Goal: Task Accomplishment & Management: Use online tool/utility

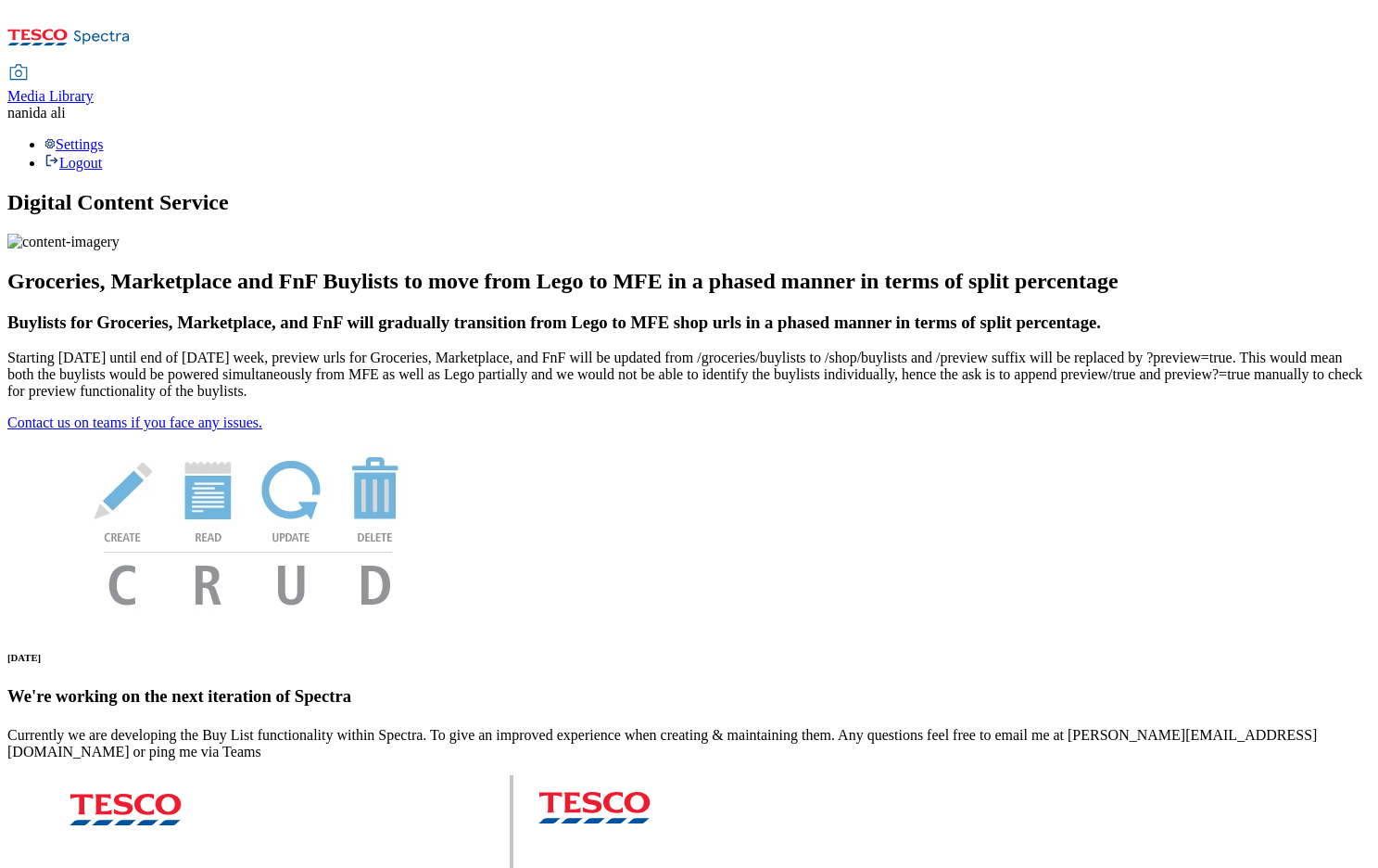
click at [94, 88] on span "Media Library" at bounding box center [50, 96] width 86 height 16
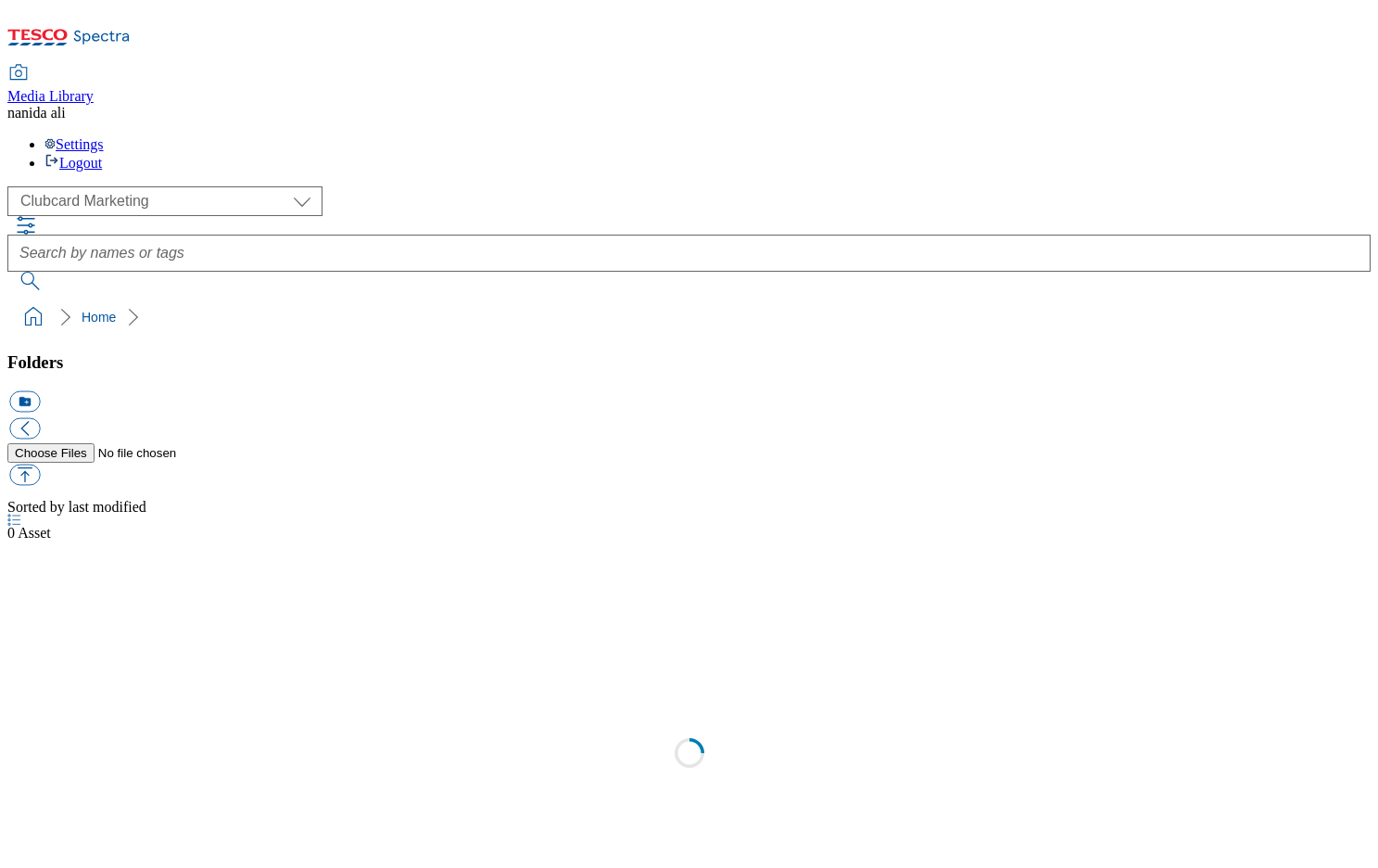
scroll to position [2, 0]
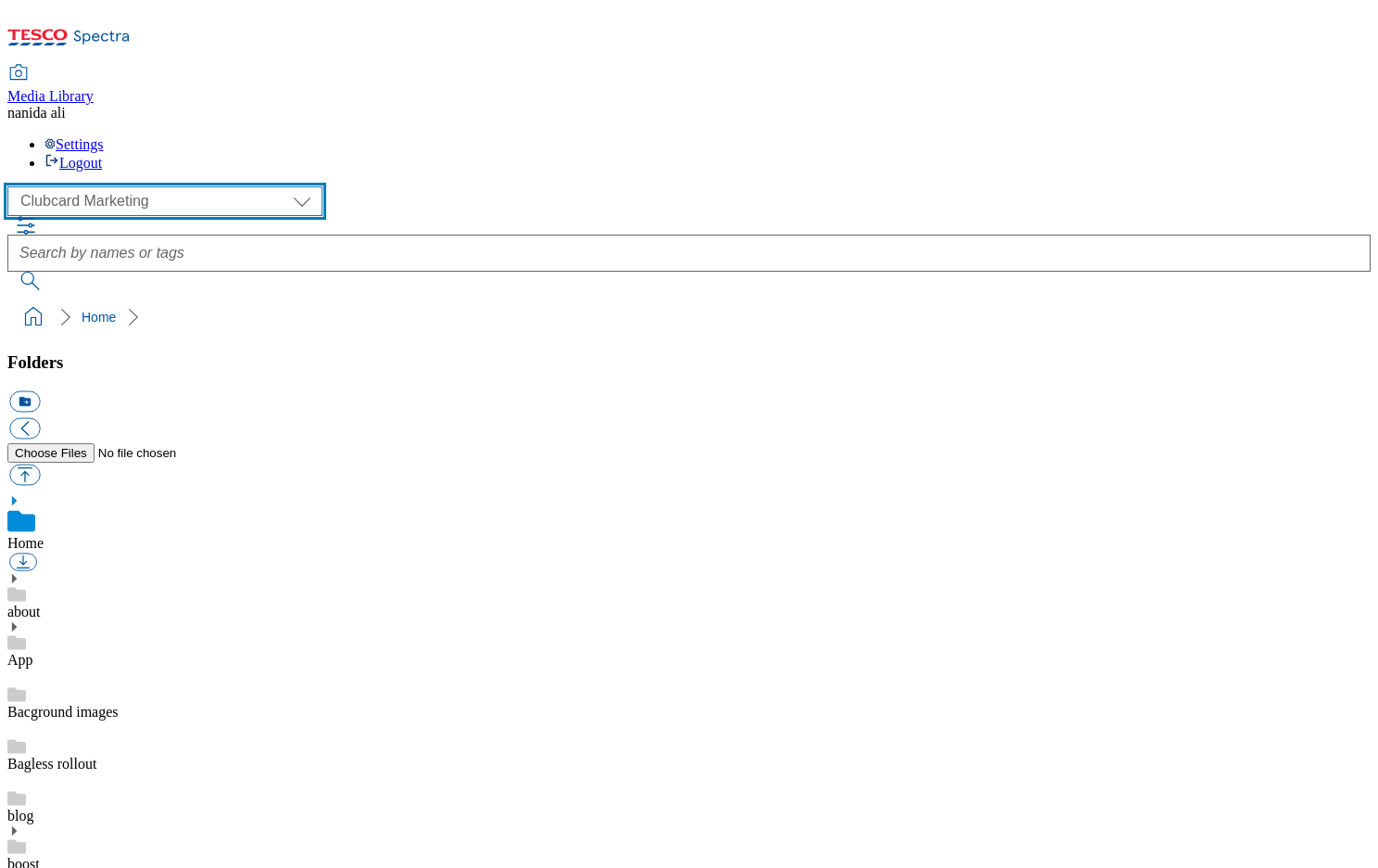
select select "flare-ghs-mktg"
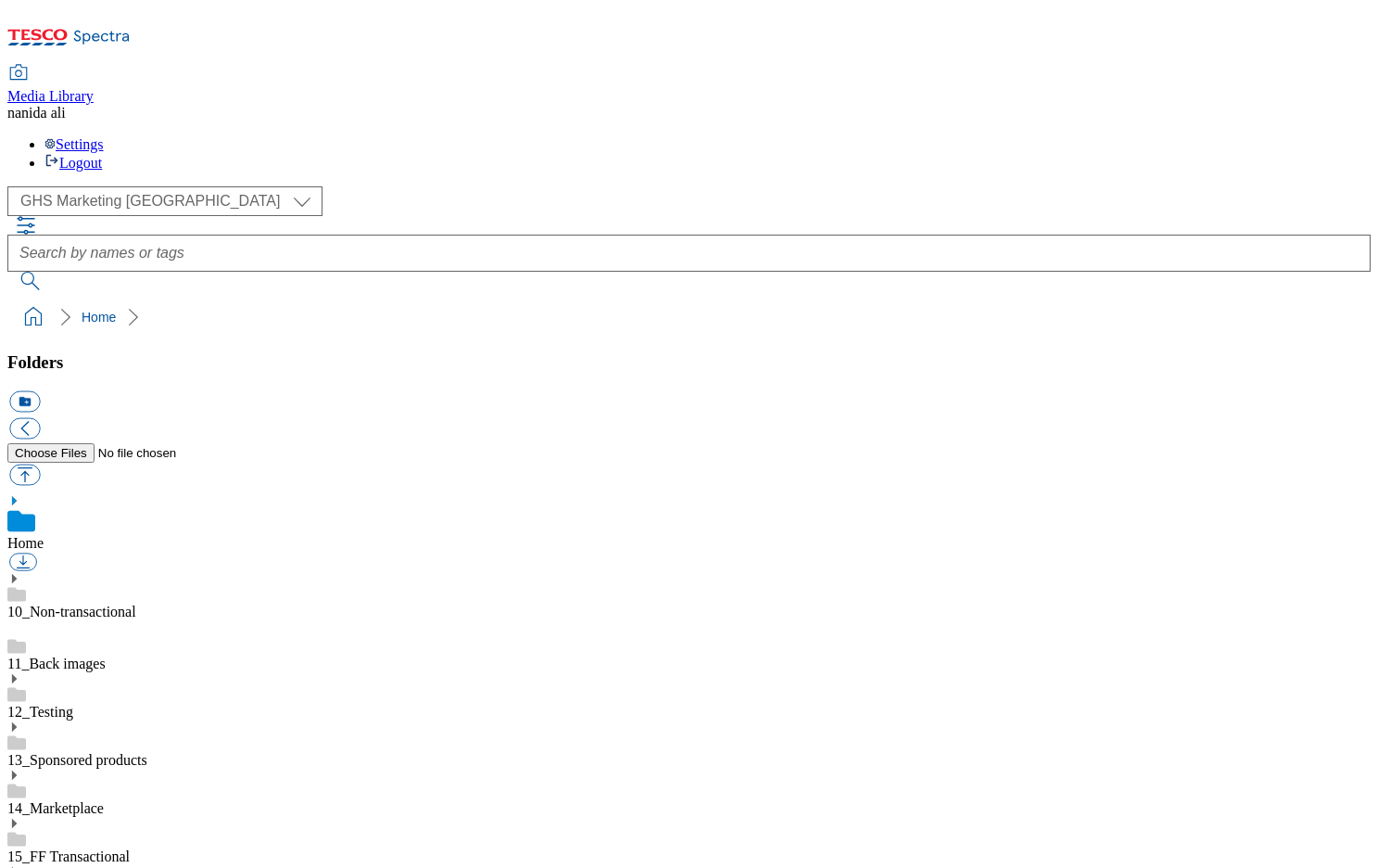
click at [20, 768] on icon at bounding box center [13, 774] width 13 height 13
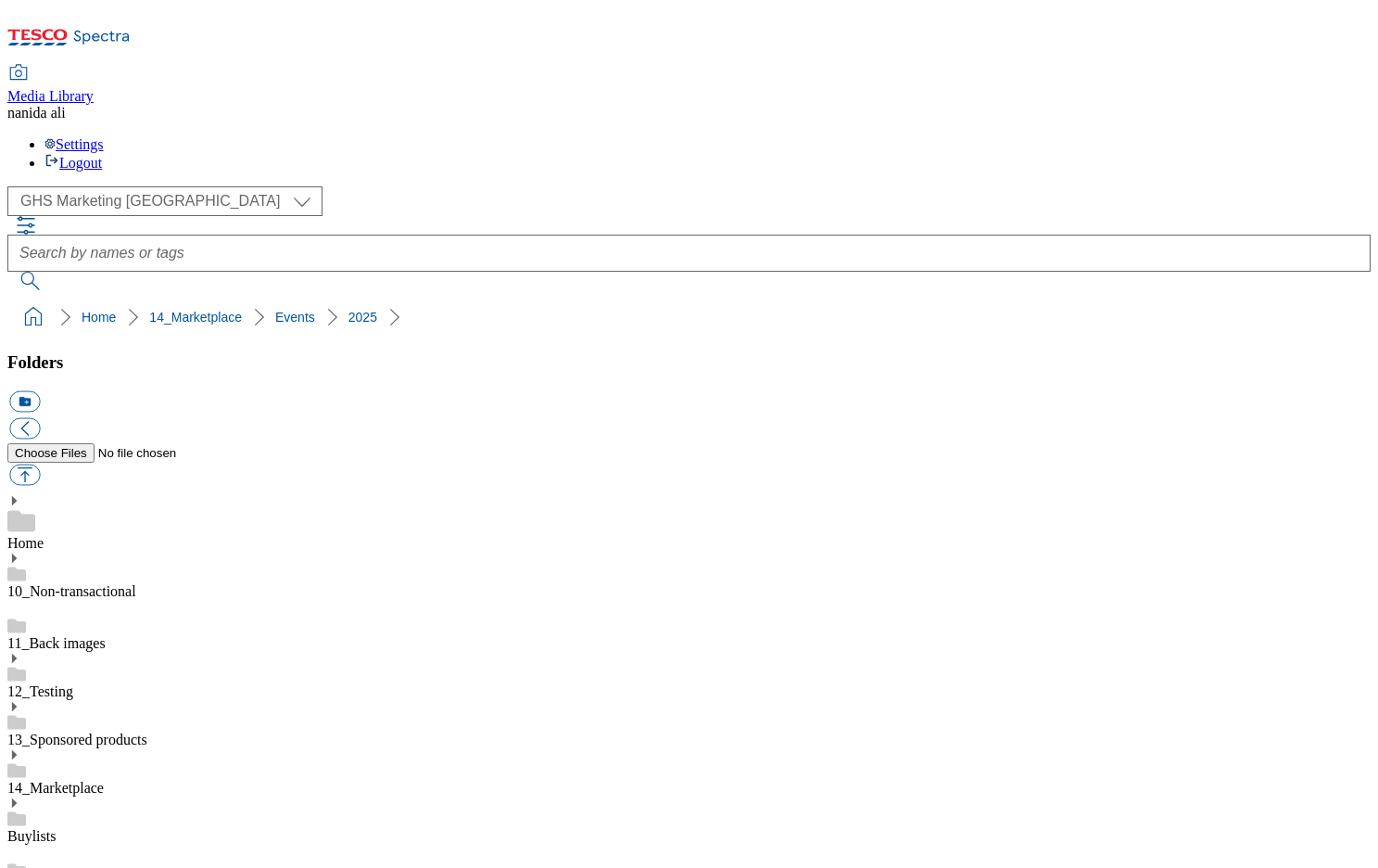
click at [40, 391] on button "icon_new_folder" at bounding box center [24, 401] width 31 height 21
type input "Back to School"
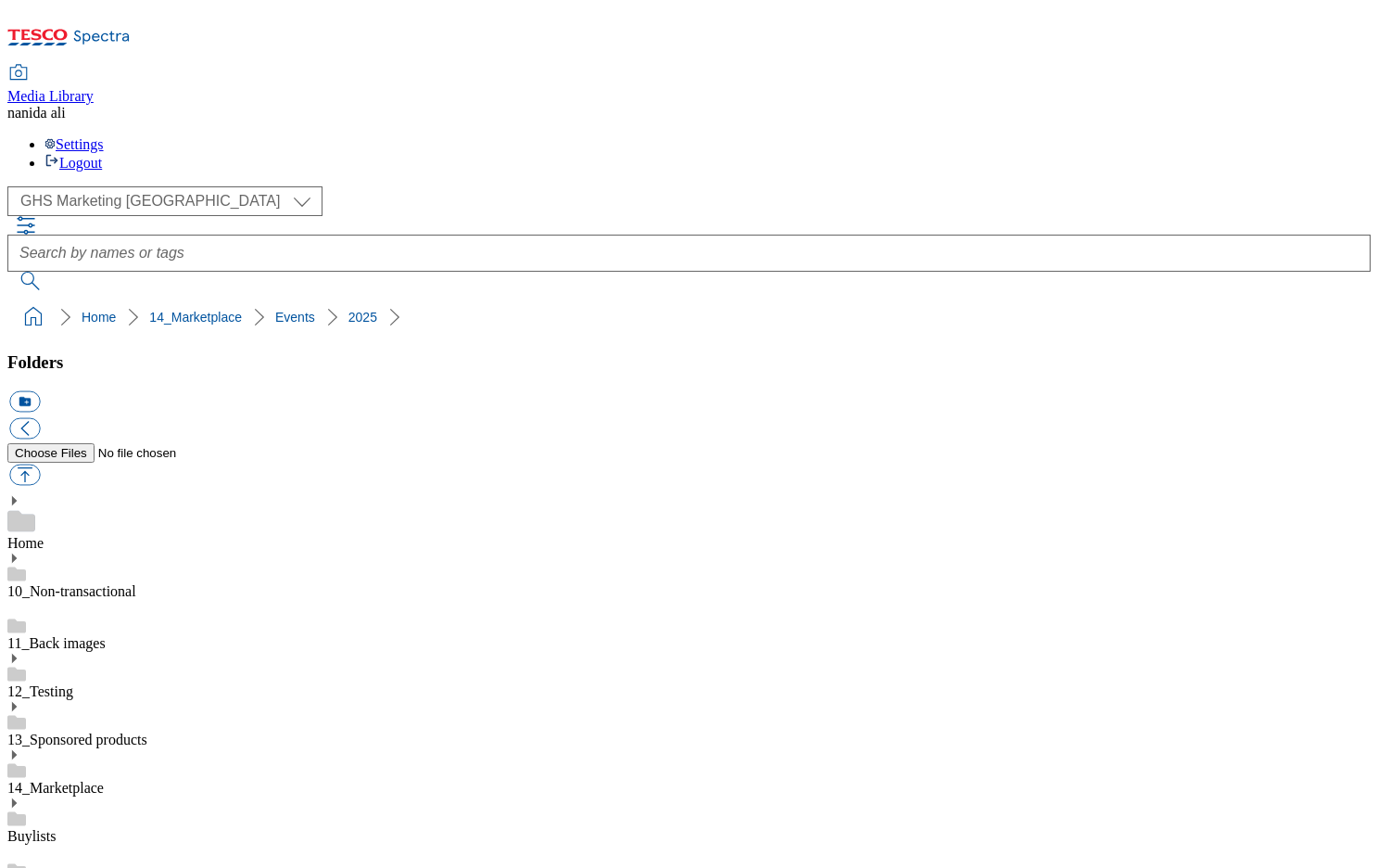
click at [40, 391] on button "icon_new_folder" at bounding box center [24, 401] width 31 height 21
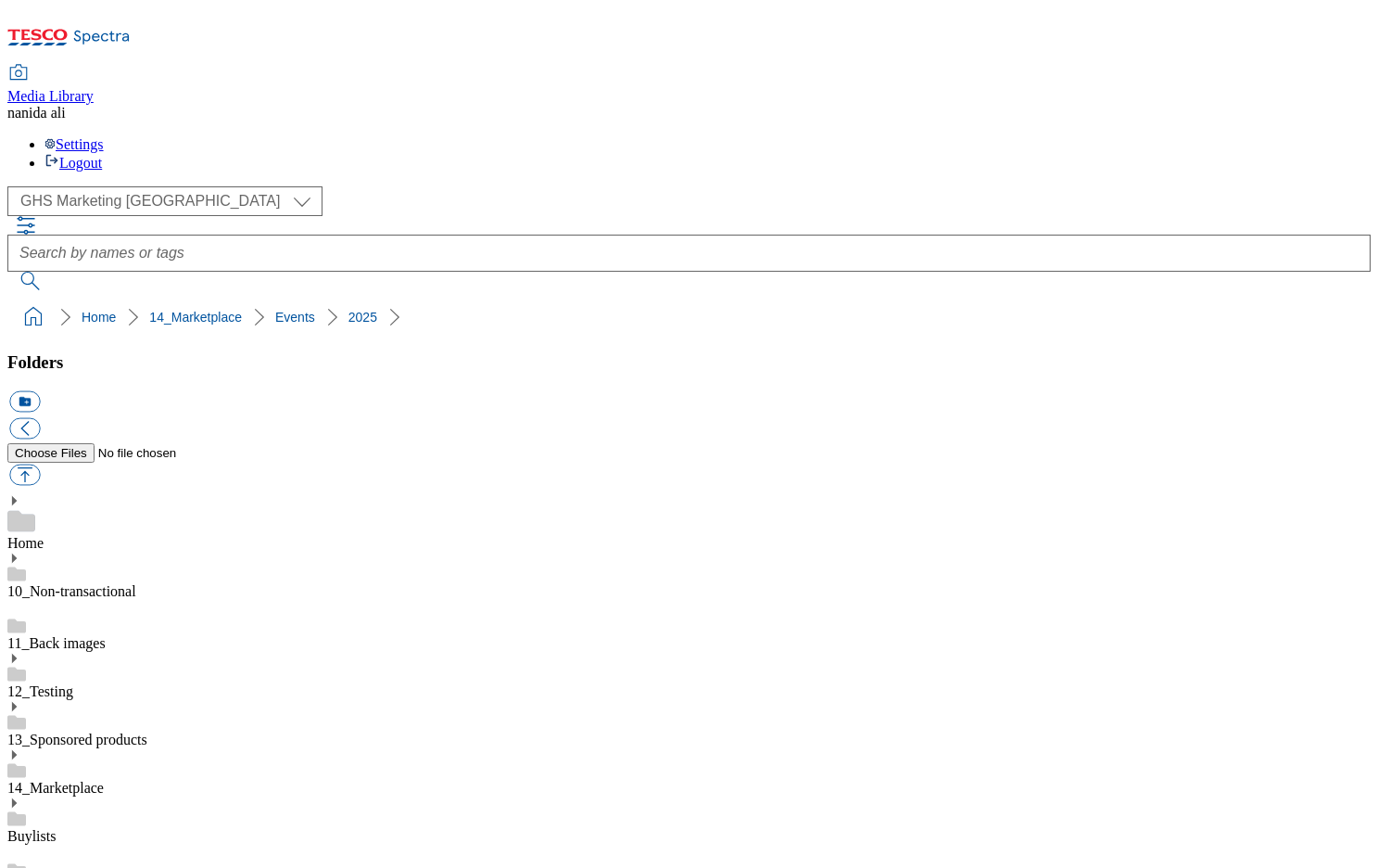
type input "[DATE][DATE]"
click at [40, 391] on button "icon_new_folder" at bounding box center [24, 401] width 31 height 21
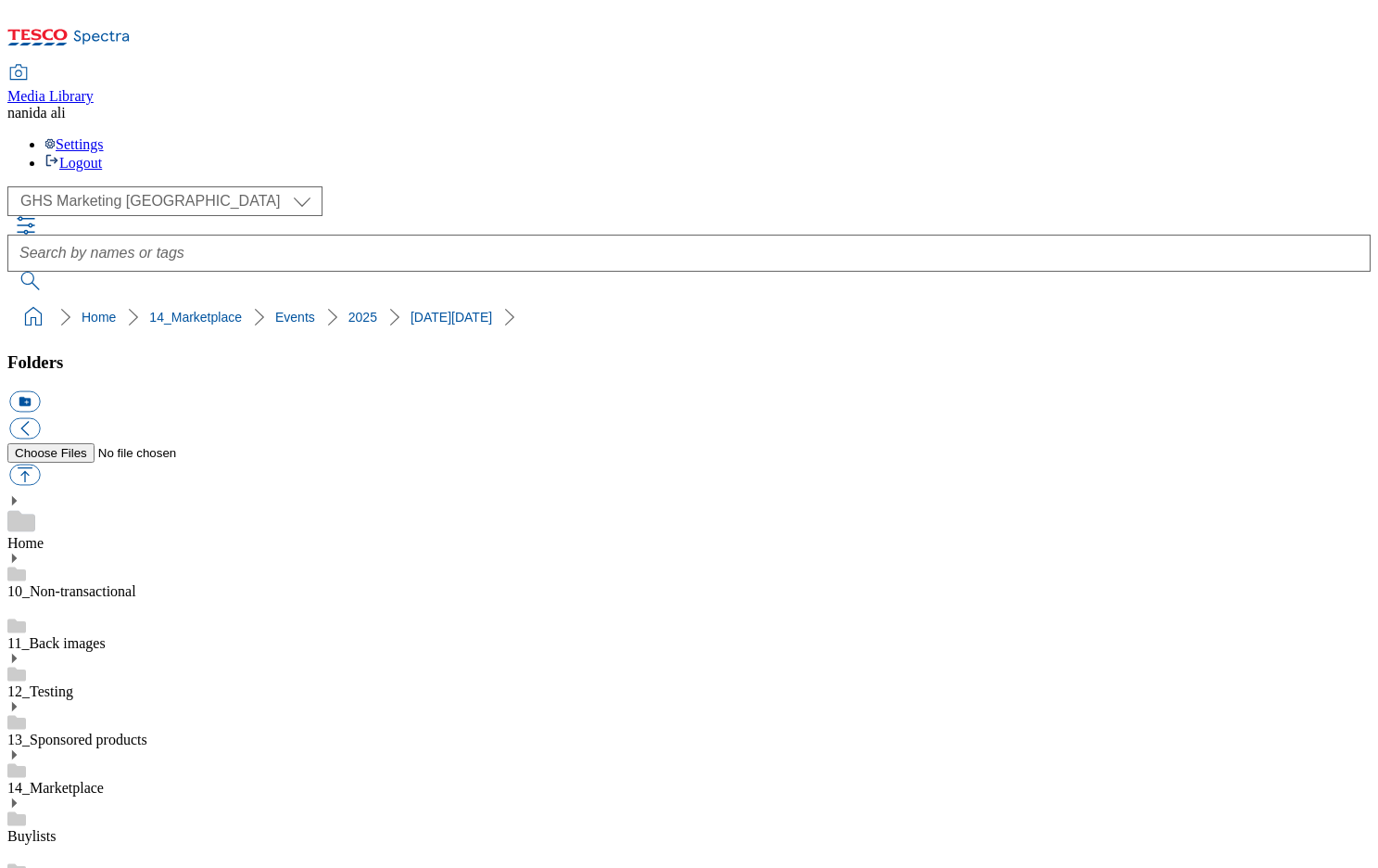
type input "2529-BF-Holding page"
click at [40, 464] on button "button" at bounding box center [24, 474] width 31 height 21
type input "C:\fakepath\HorizontalTradeTile_Large-stamp_MP_743x430_BlackFriday_Groceryapp.j…"
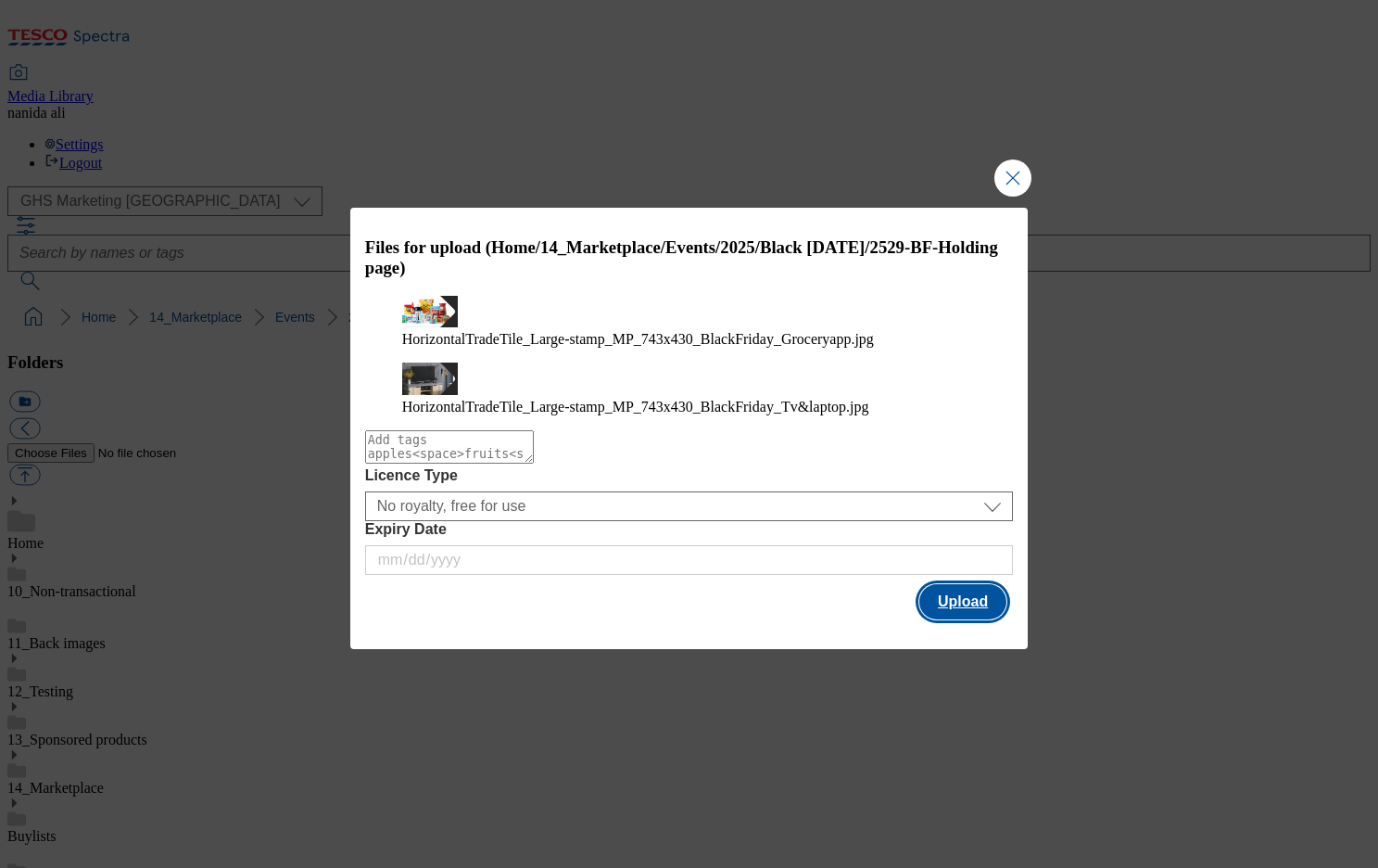
click at [976, 603] on button "Upload" at bounding box center [962, 601] width 87 height 35
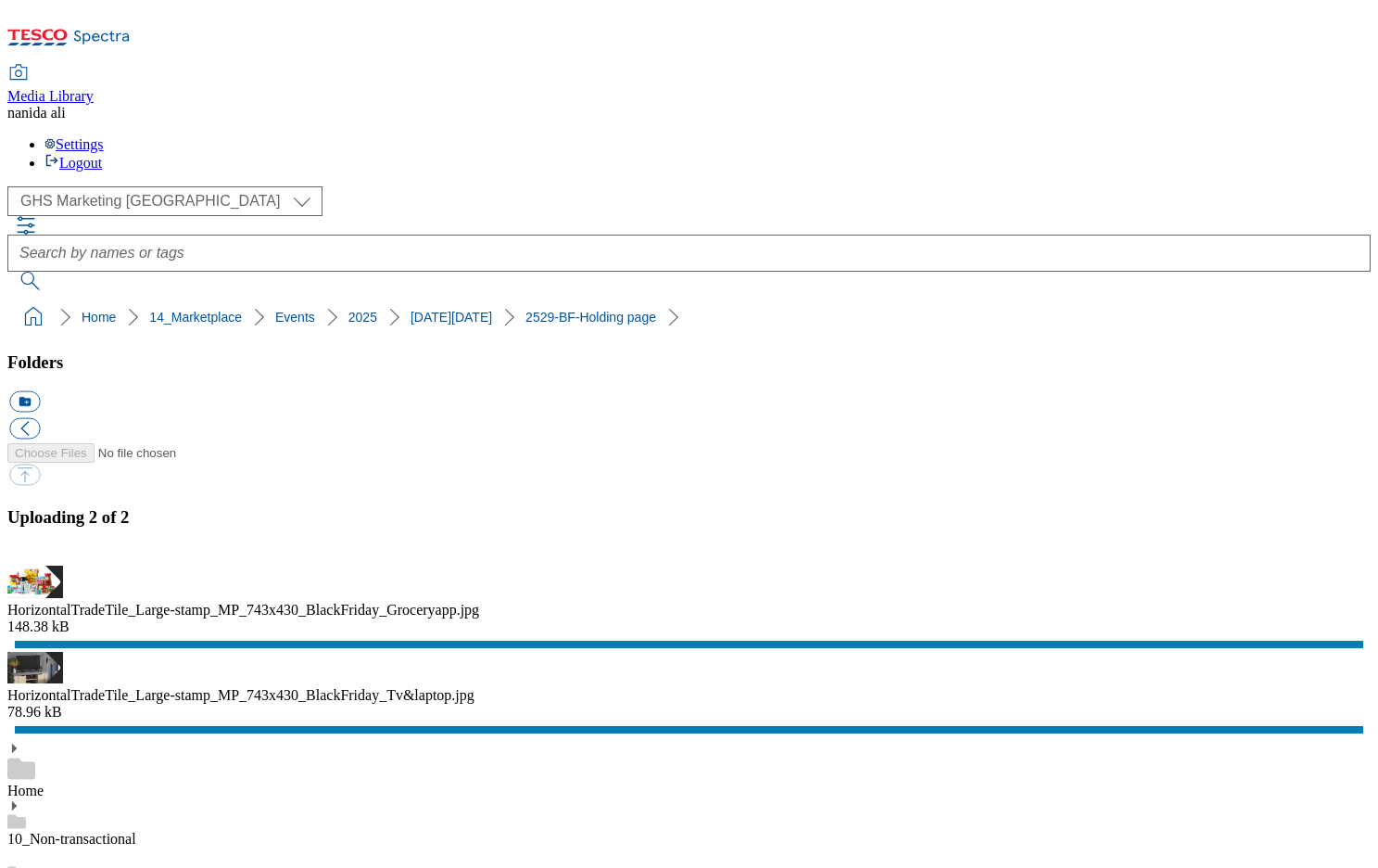
click at [704, 7] on div "Media Library na [PERSON_NAME] Settings Logout" at bounding box center [688, 89] width 1363 height 164
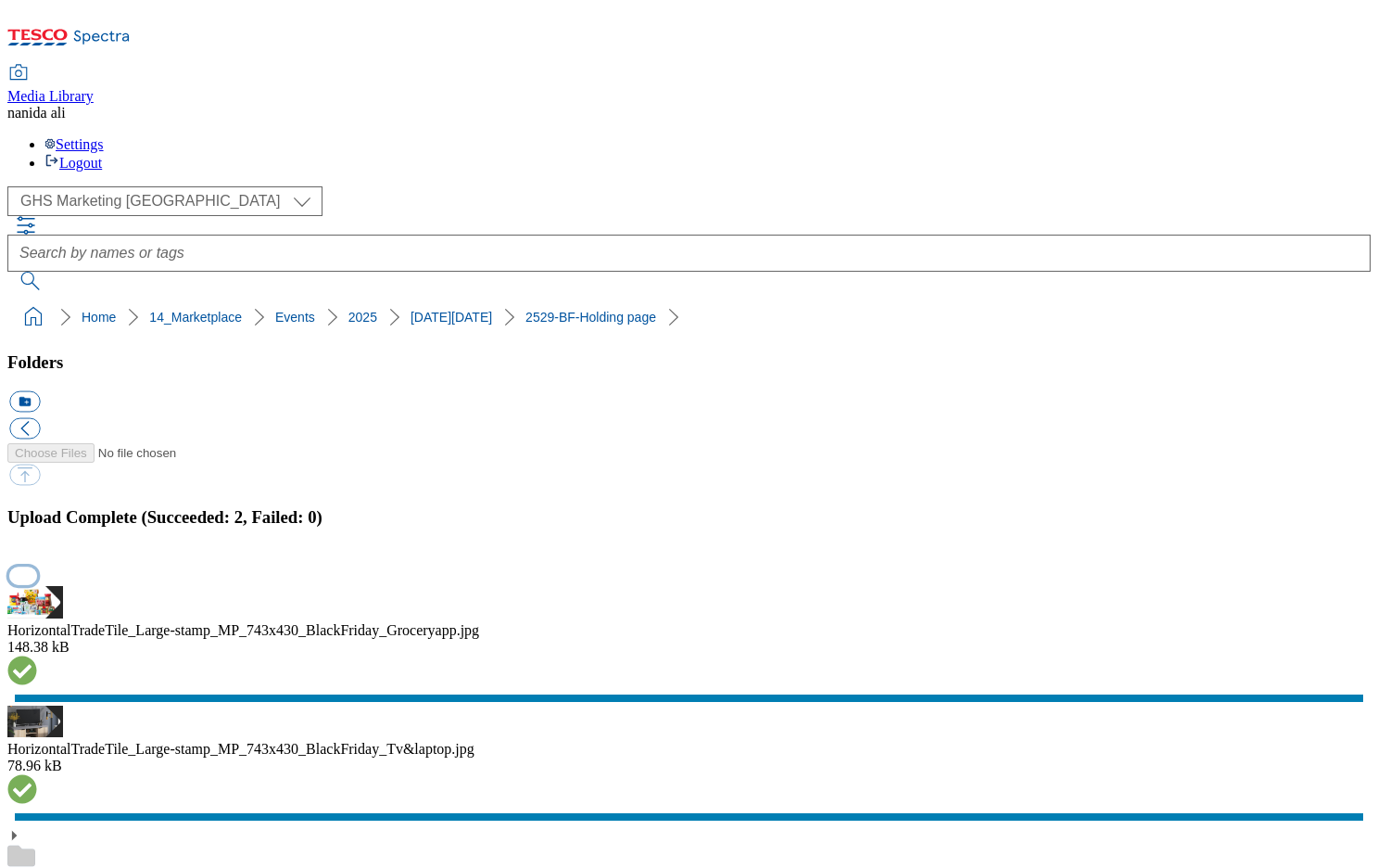
click at [37, 566] on button "button" at bounding box center [23, 575] width 28 height 18
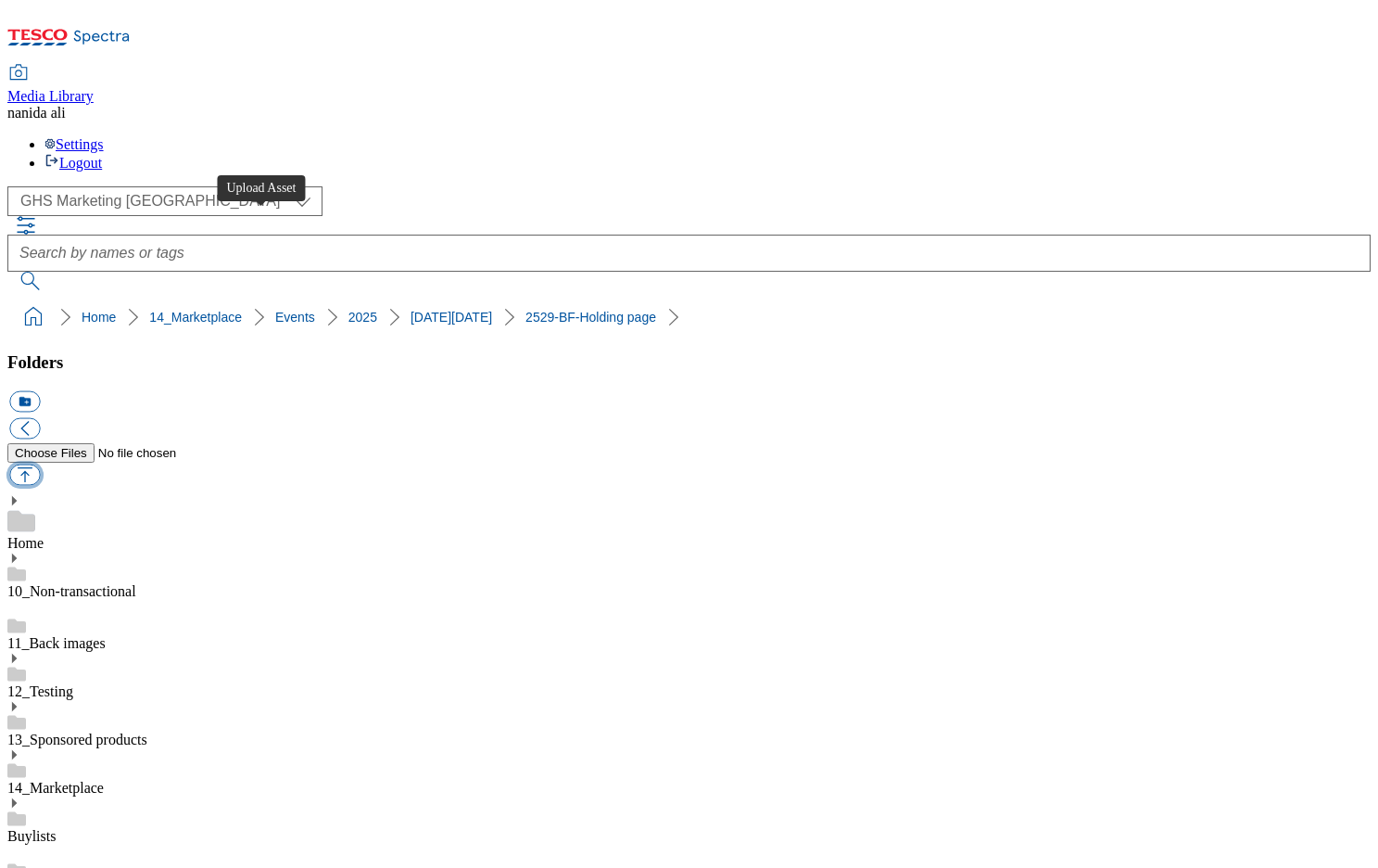
click at [40, 464] on button "button" at bounding box center [24, 474] width 31 height 21
type input "C:\fakepath\Search banner_[DATE][DATE].jpg"
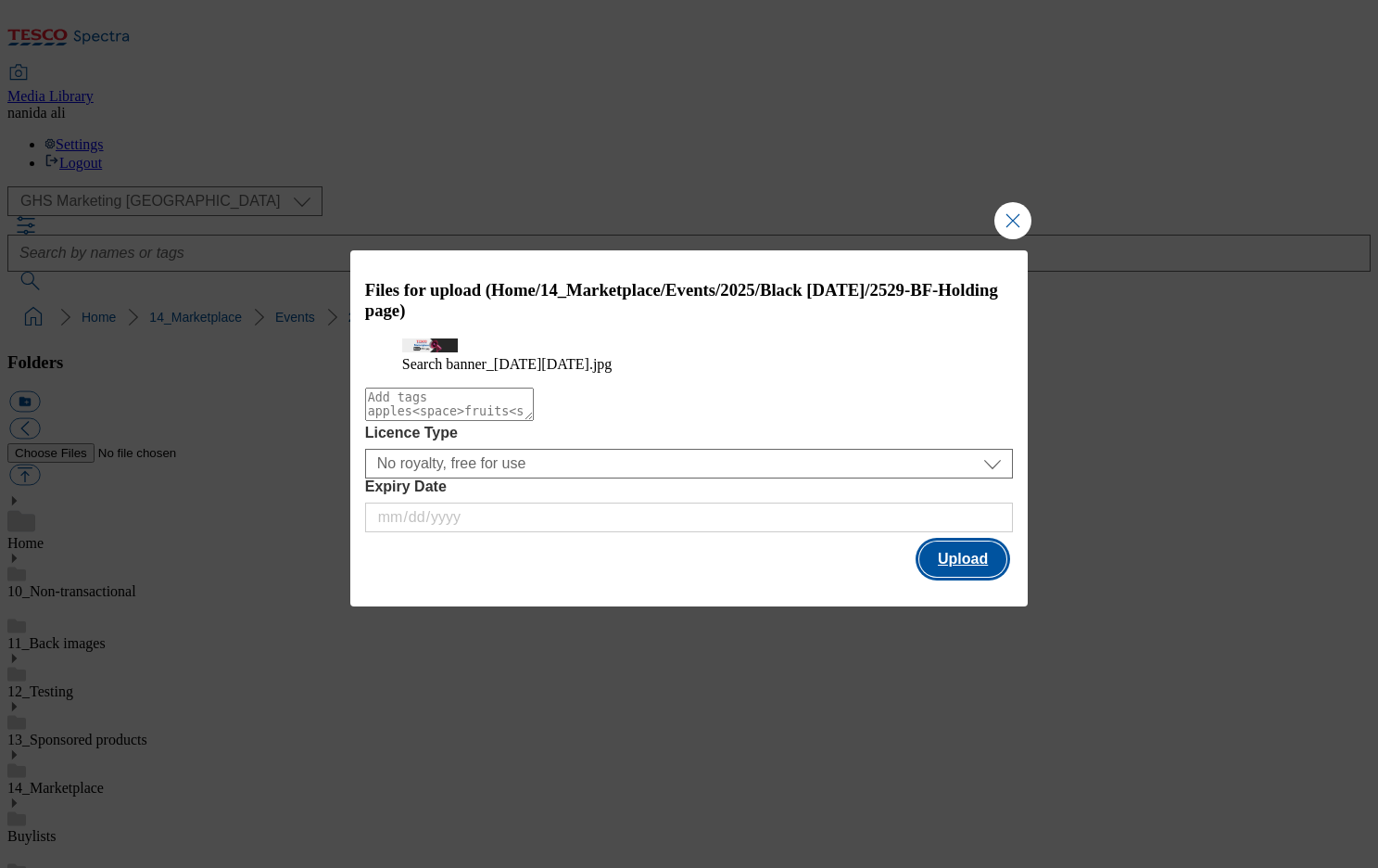
click at [954, 576] on button "Upload" at bounding box center [962, 558] width 87 height 35
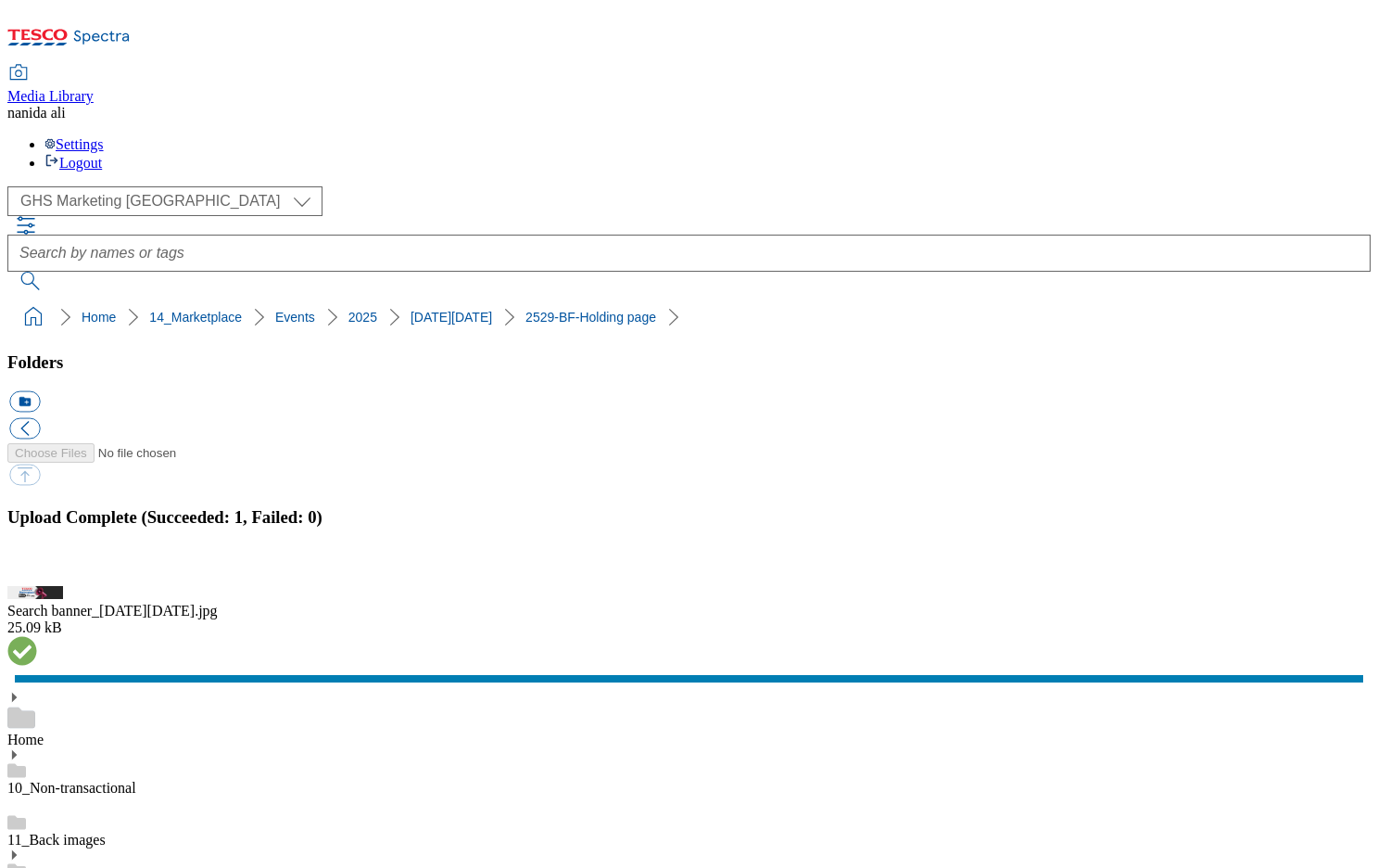
click at [37, 566] on button "button" at bounding box center [23, 575] width 28 height 18
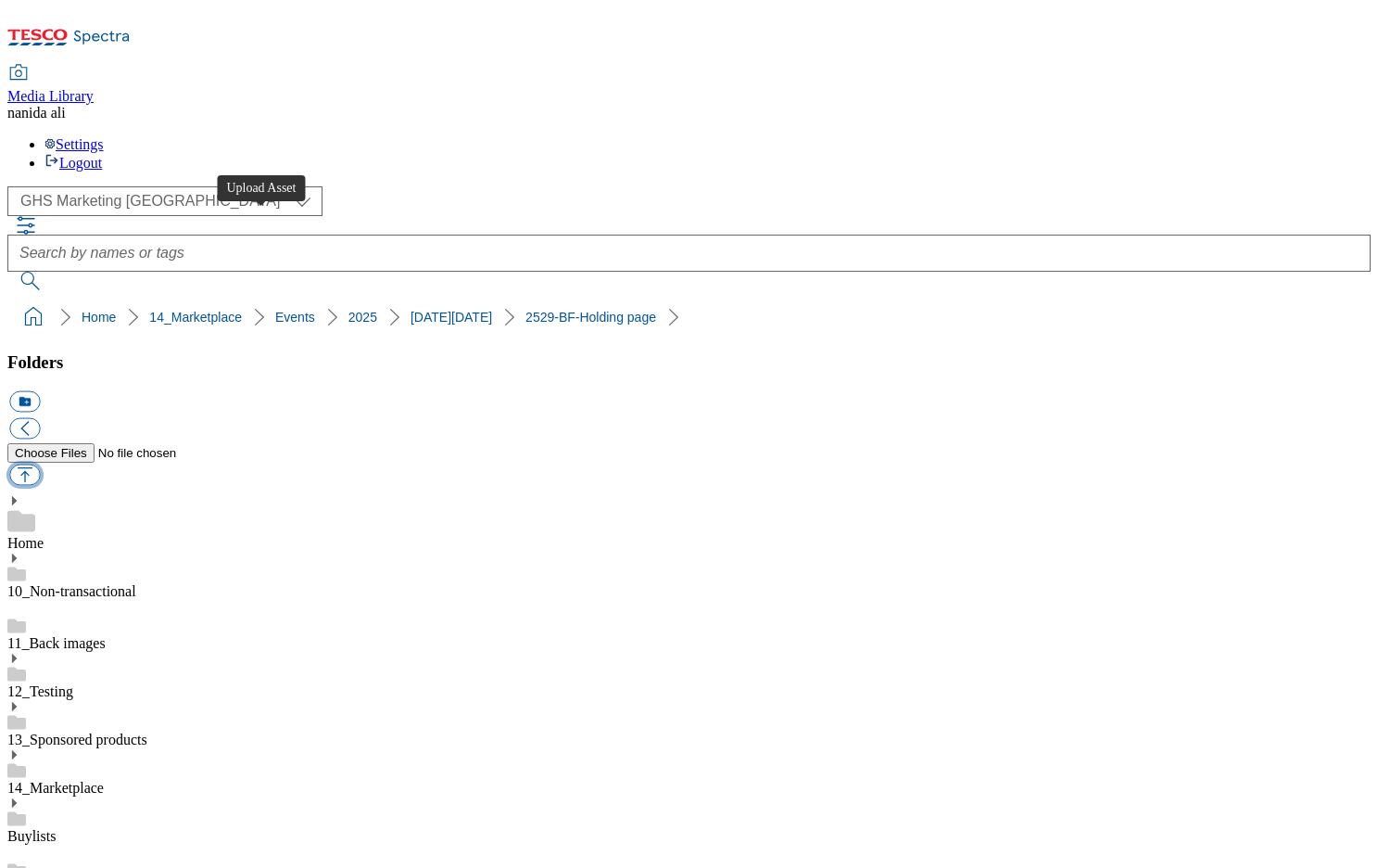
click at [40, 464] on button "button" at bounding box center [24, 474] width 31 height 21
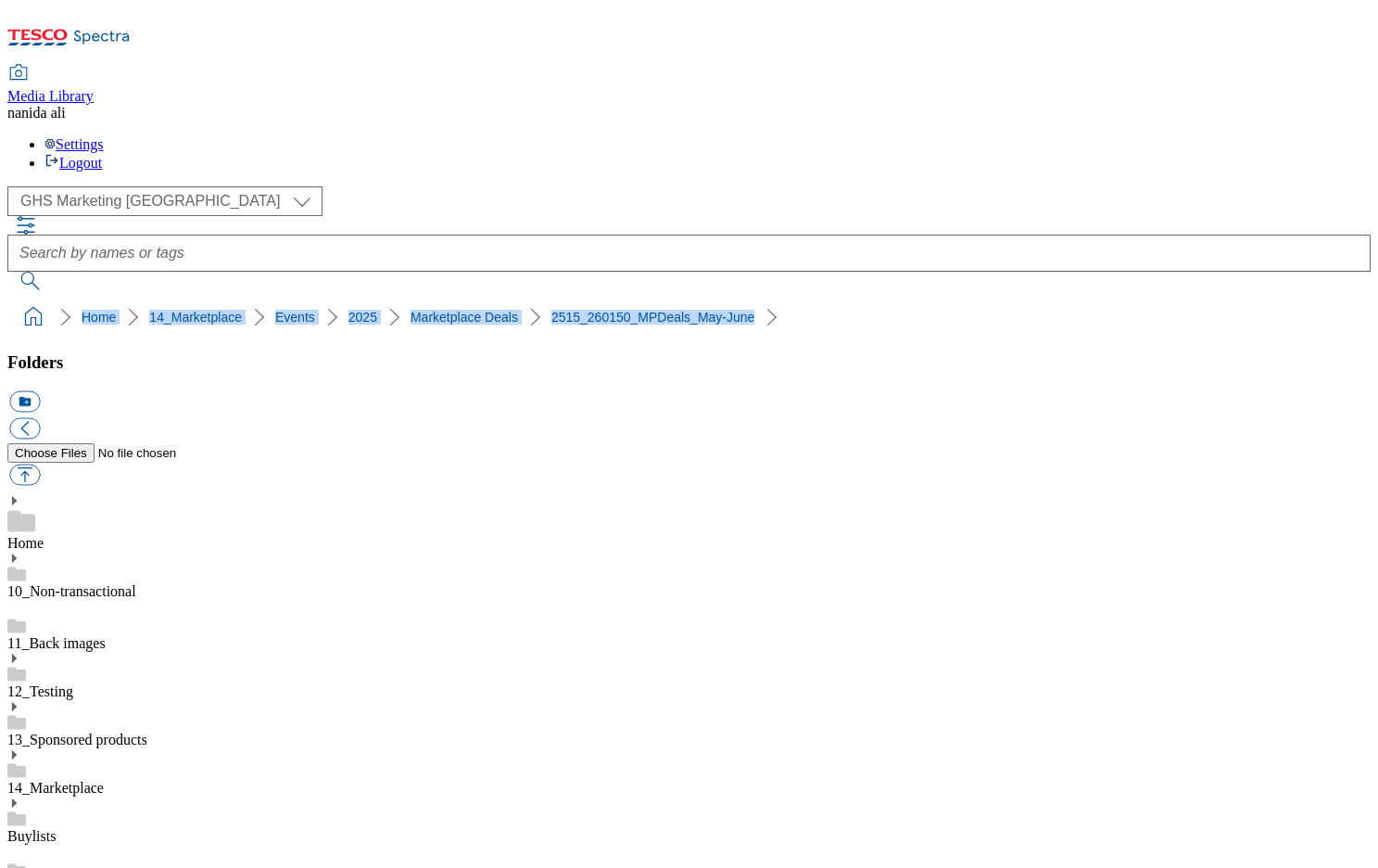
drag, startPoint x: 6, startPoint y: 170, endPoint x: 798, endPoint y: 166, distance: 791.5
click at [798, 299] on nav "Home 14_Marketplace Events 2025 Marketplace Deals 2515_260150_MPDeals_May-June" at bounding box center [688, 316] width 1363 height 35
copy ol "Home 14_Marketplace Events 2025 Marketplace Deals 2515_260150_MPDeals_May-June"
click at [795, 186] on div "( optional ) Clubcard Marketing Dotcom [GEOGRAPHIC_DATA] Email Marketing GHS Ma…" at bounding box center [688, 260] width 1363 height 148
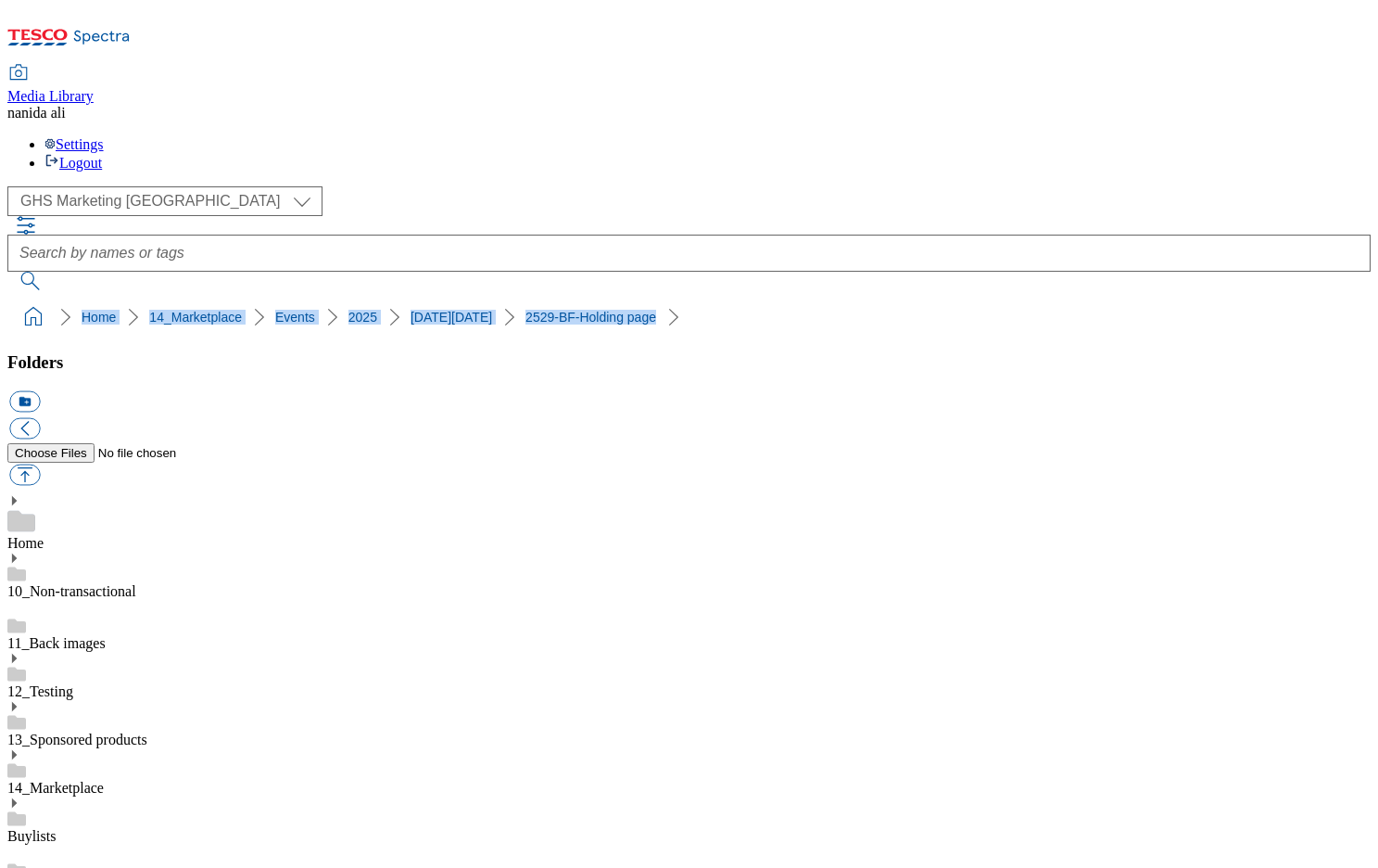
drag, startPoint x: 6, startPoint y: 165, endPoint x: 587, endPoint y: 180, distance: 580.4
click at [587, 299] on nav "Home 14_Marketplace Events [DATE][DATE] 2529-BF-Holding page" at bounding box center [688, 316] width 1363 height 35
copy ol "Home 14_Marketplace Events [DATE][DATE] 2529-BF-Holding page"
